Goal: Information Seeking & Learning: Learn about a topic

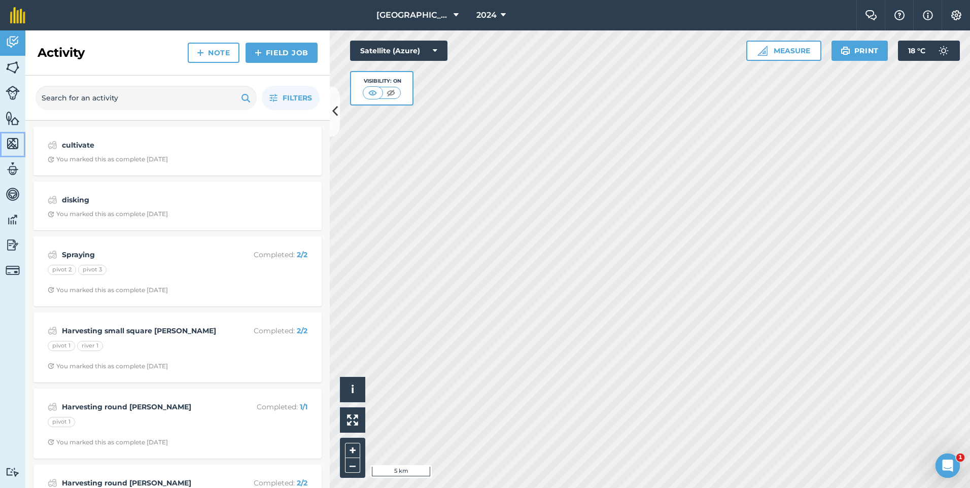
click at [21, 143] on link "Maps" at bounding box center [12, 144] width 25 height 25
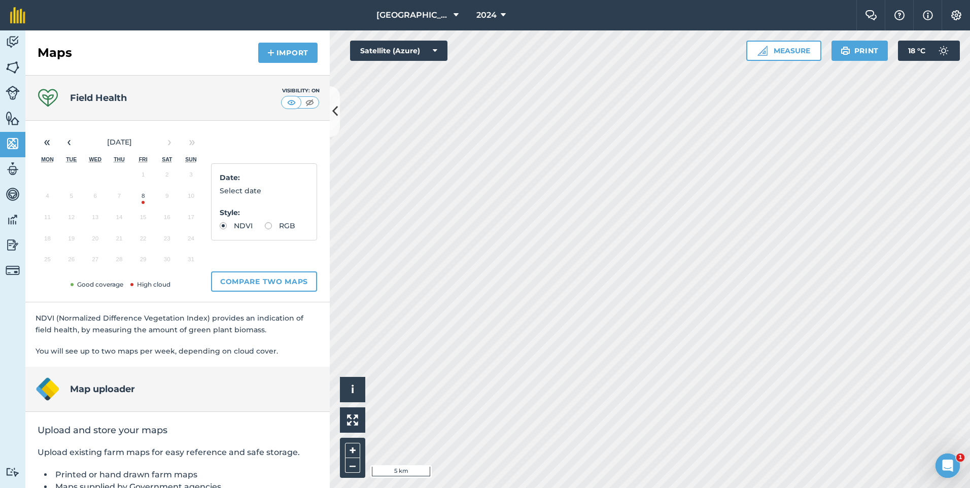
click at [139, 202] on button "8" at bounding box center [143, 198] width 24 height 21
click at [752, 487] on html "New Mountain [PERSON_NAME] 2024 Farm Chat Help Info Settings [GEOGRAPHIC_DATA][…" at bounding box center [485, 244] width 970 height 488
click at [66, 143] on button "‹" at bounding box center [69, 142] width 22 height 22
click at [122, 265] on button "31" at bounding box center [119, 261] width 24 height 21
